Goal: Navigation & Orientation: Find specific page/section

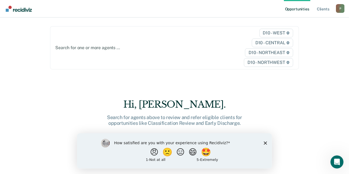
scroll to position [27, 0]
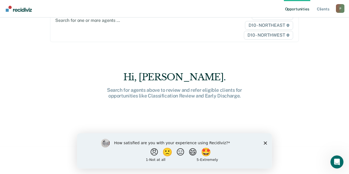
click at [266, 141] on icon "Close survey" at bounding box center [265, 142] width 3 height 3
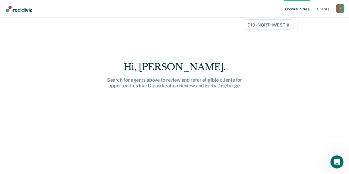
scroll to position [10, 0]
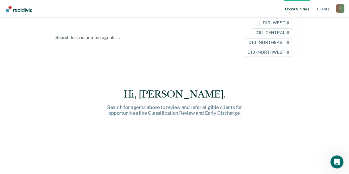
click at [202, 111] on div "Search for agents above to review and refer eligible clients for opportunities …" at bounding box center [174, 110] width 174 height 12
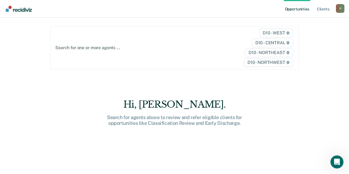
scroll to position [0, 0]
click at [323, 9] on link "Client s" at bounding box center [323, 8] width 15 height 17
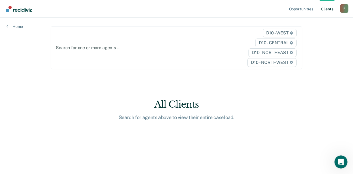
click at [181, 106] on div "All Clients" at bounding box center [177, 104] width 174 height 11
click at [15, 25] on link "Home" at bounding box center [15, 26] width 16 height 5
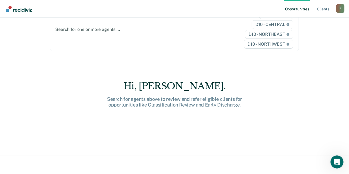
scroll to position [37, 0]
